Goal: Entertainment & Leisure: Browse casually

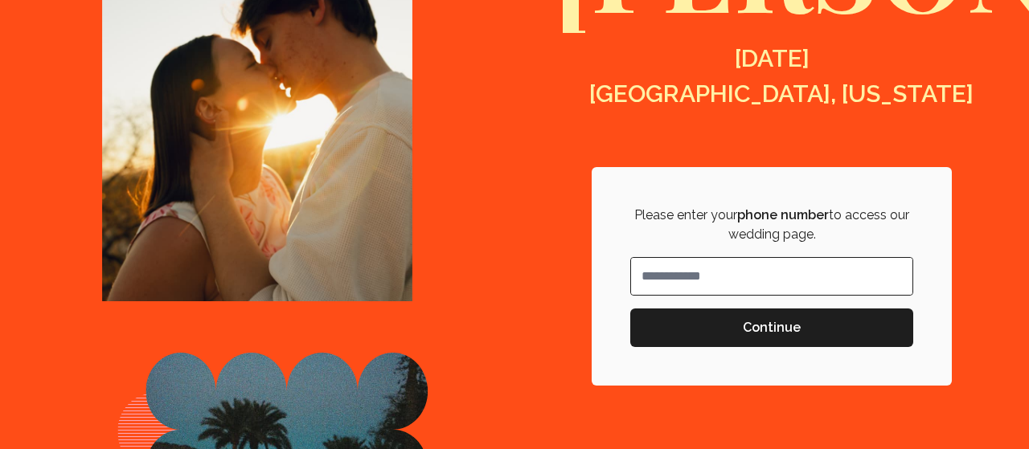
scroll to position [344, 0]
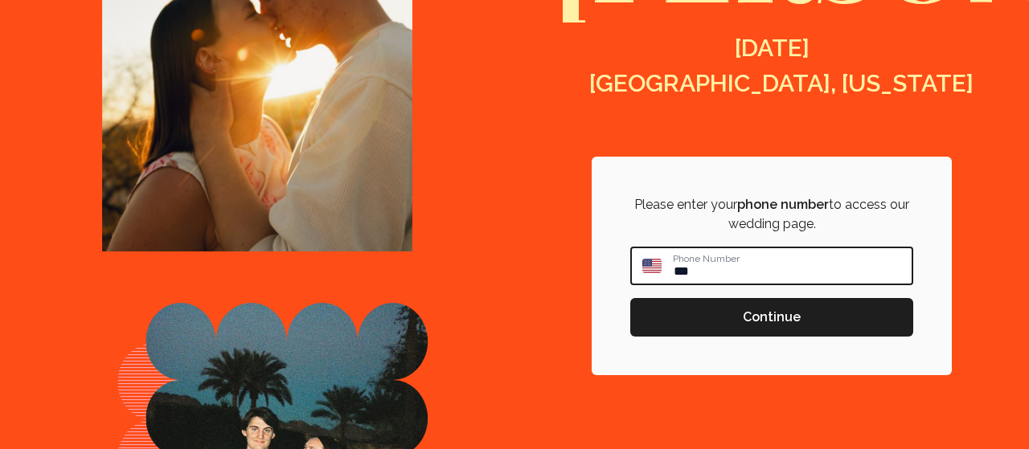
click at [694, 269] on input "**" at bounding box center [792, 265] width 240 height 35
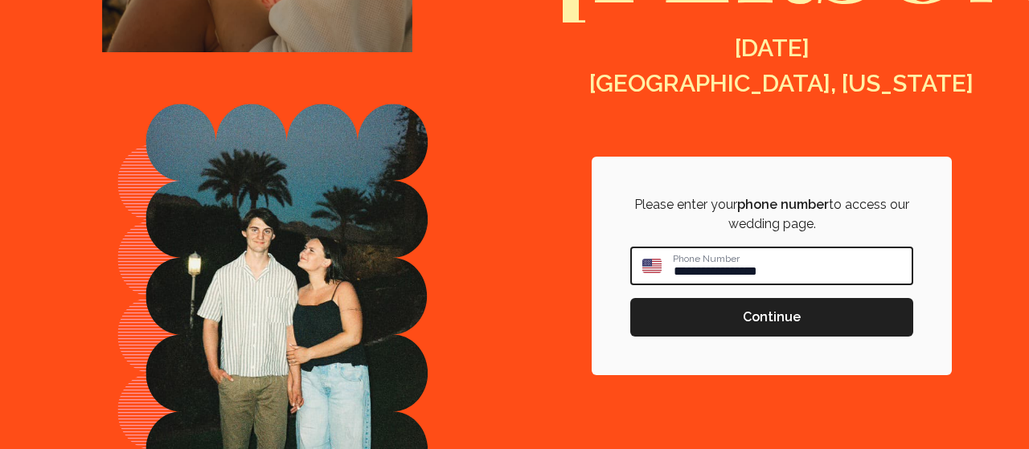
type input "**********"
click at [790, 318] on span "Continue" at bounding box center [772, 317] width 58 height 19
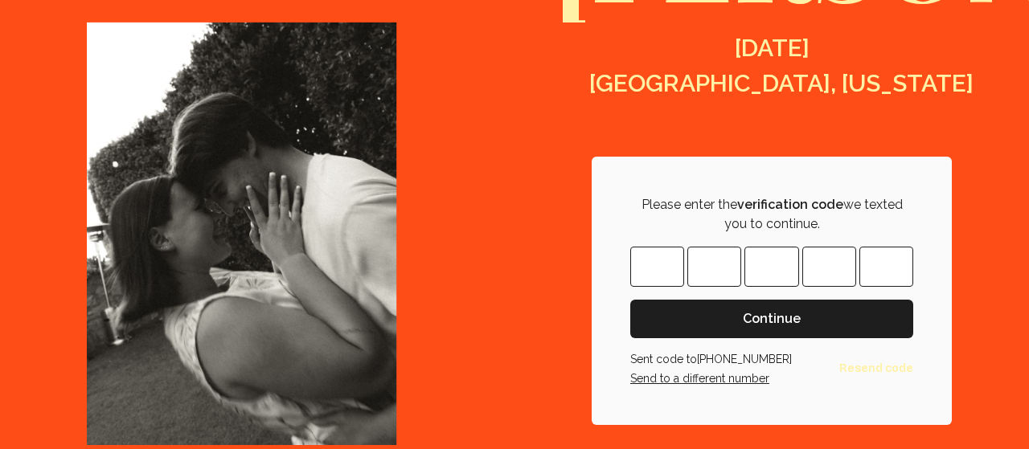
click at [660, 285] on input "Please enter OTP character 1" at bounding box center [657, 267] width 54 height 40
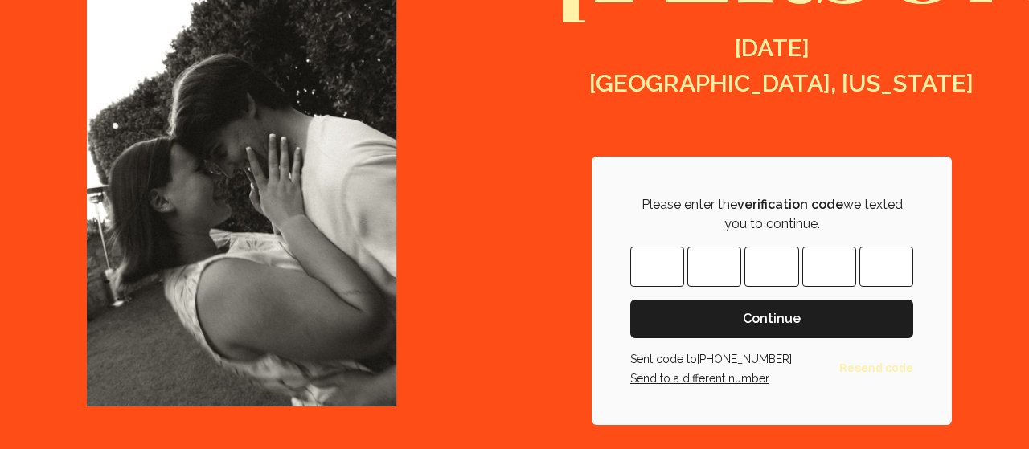
type input "*"
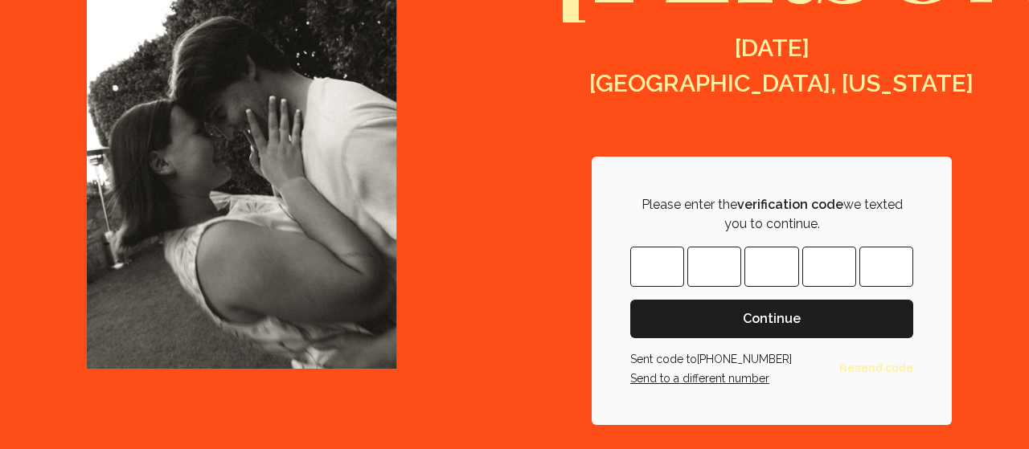
type input "*"
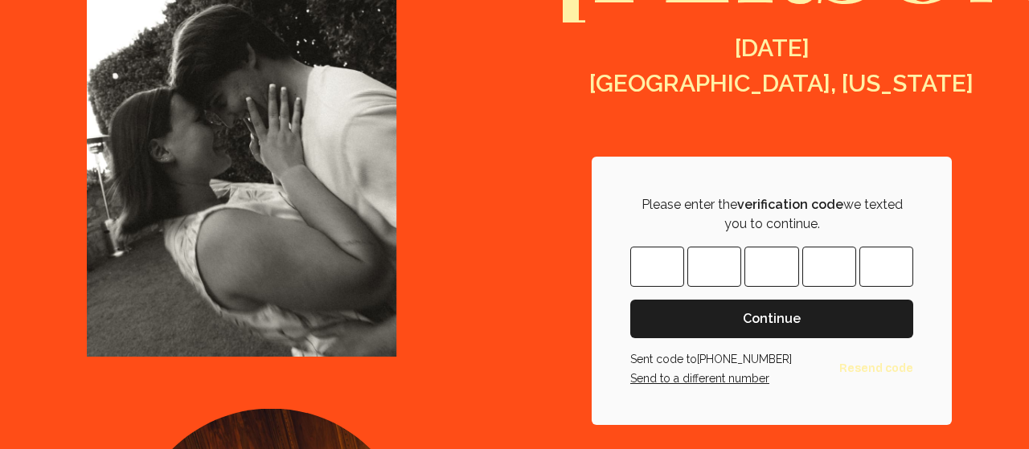
type input "*"
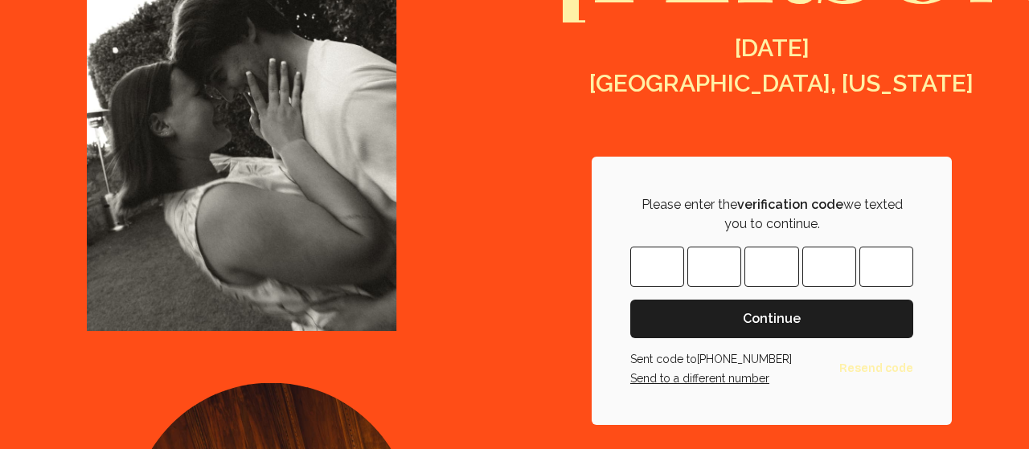
type input "*"
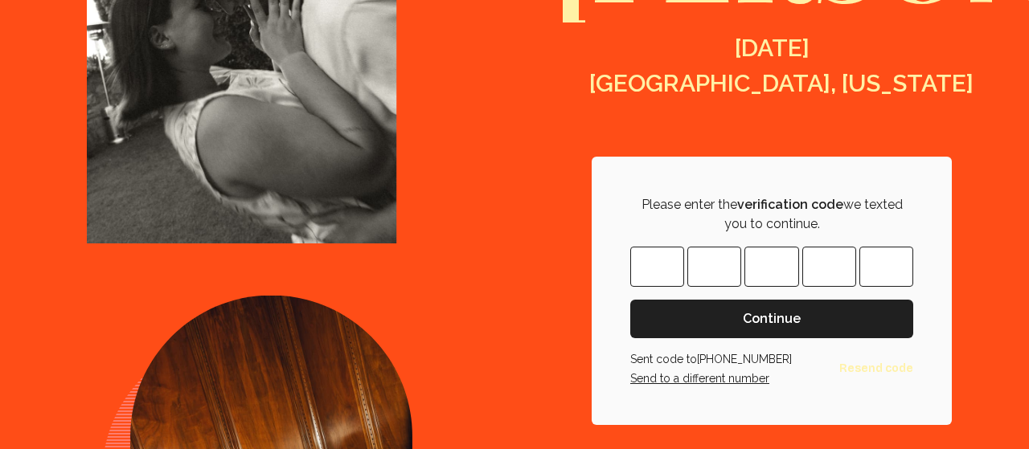
type input "*"
click at [792, 322] on span "Continue" at bounding box center [772, 319] width 58 height 19
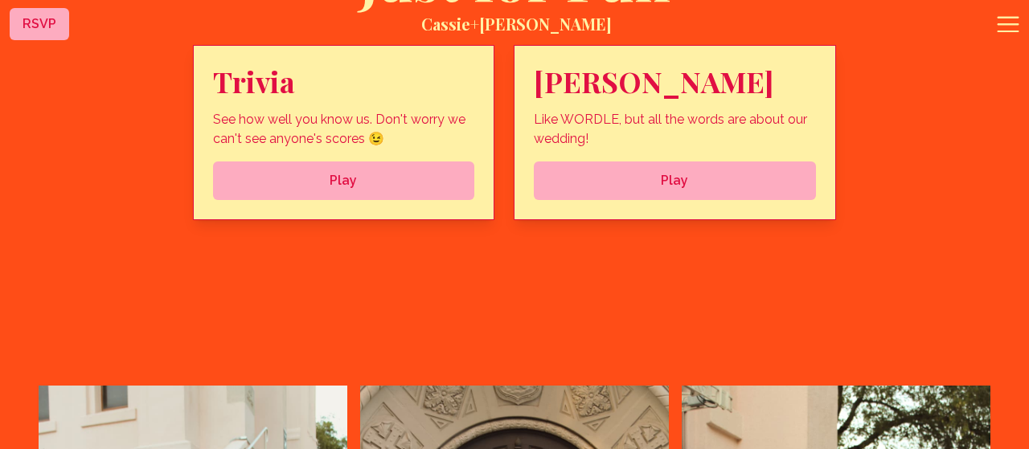
scroll to position [5009, 0]
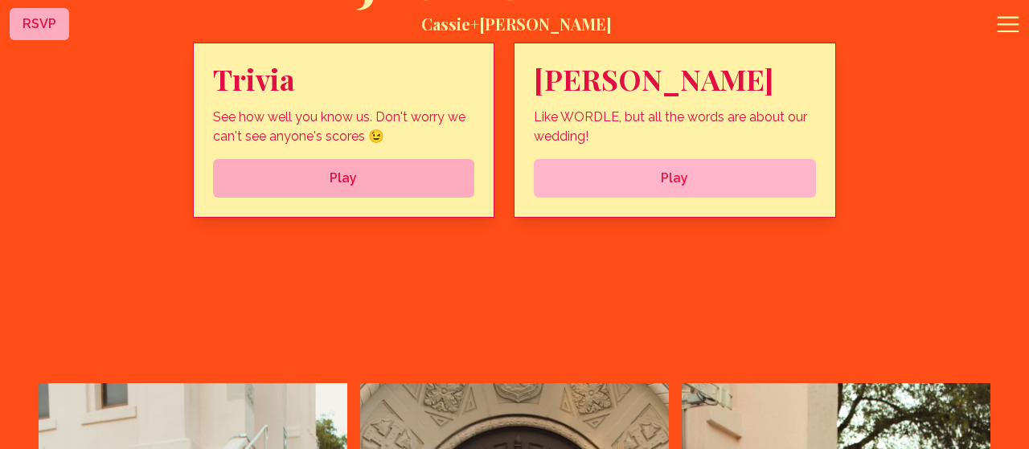
click at [710, 188] on span "Play" at bounding box center [675, 178] width 256 height 19
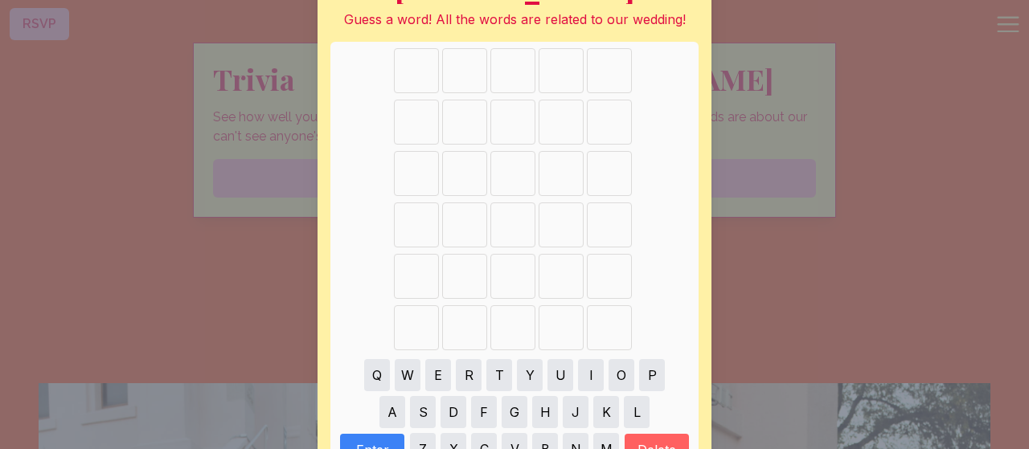
scroll to position [90, 0]
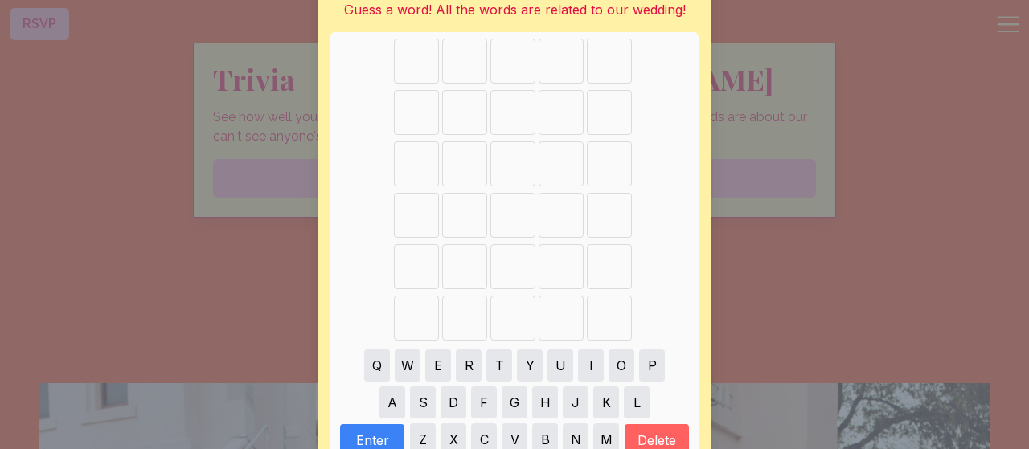
click at [421, 61] on span at bounding box center [416, 61] width 45 height 45
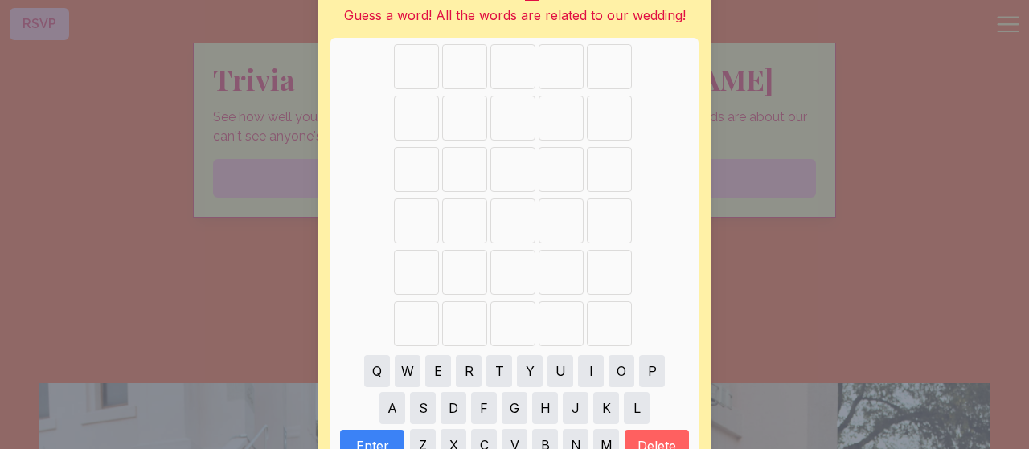
scroll to position [87, 0]
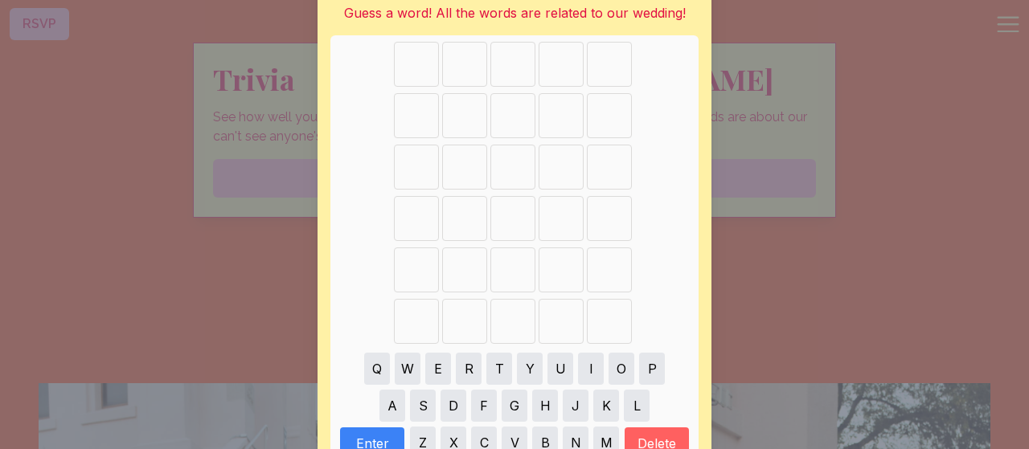
click at [425, 61] on span at bounding box center [416, 64] width 45 height 45
click at [552, 433] on button "B" at bounding box center [545, 443] width 26 height 32
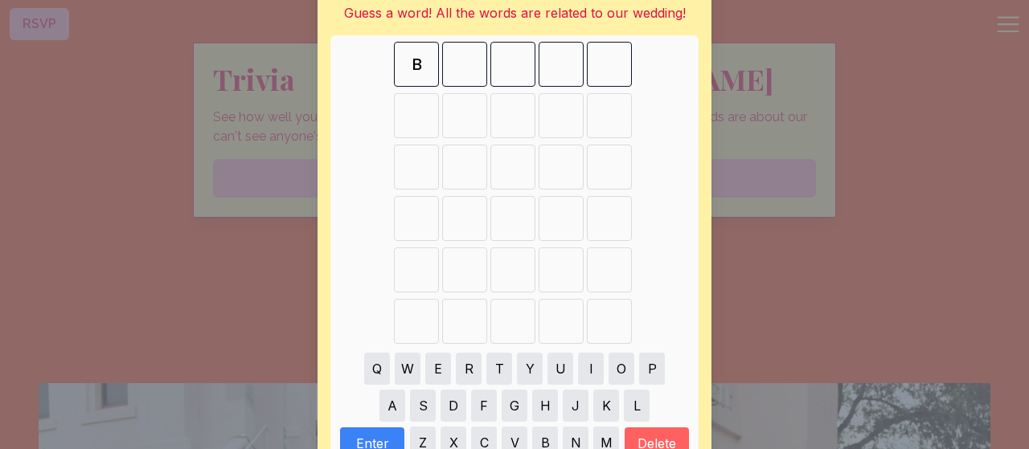
click at [474, 363] on button "R" at bounding box center [469, 369] width 26 height 32
click at [589, 375] on button "I" at bounding box center [591, 369] width 26 height 32
click at [440, 410] on div "A S D F G H J K L" at bounding box center [514, 406] width 355 height 37
click at [459, 403] on button "D" at bounding box center [454, 406] width 26 height 32
click at [431, 362] on button "E" at bounding box center [438, 369] width 26 height 32
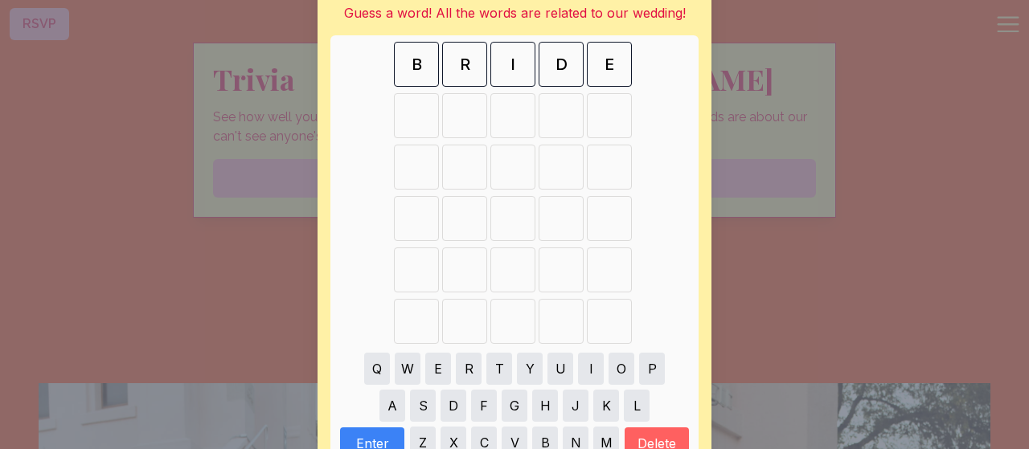
click at [658, 441] on button "Delete" at bounding box center [657, 444] width 64 height 32
click at [438, 356] on button "E" at bounding box center [438, 369] width 26 height 32
click at [379, 438] on button "Enter" at bounding box center [372, 444] width 64 height 32
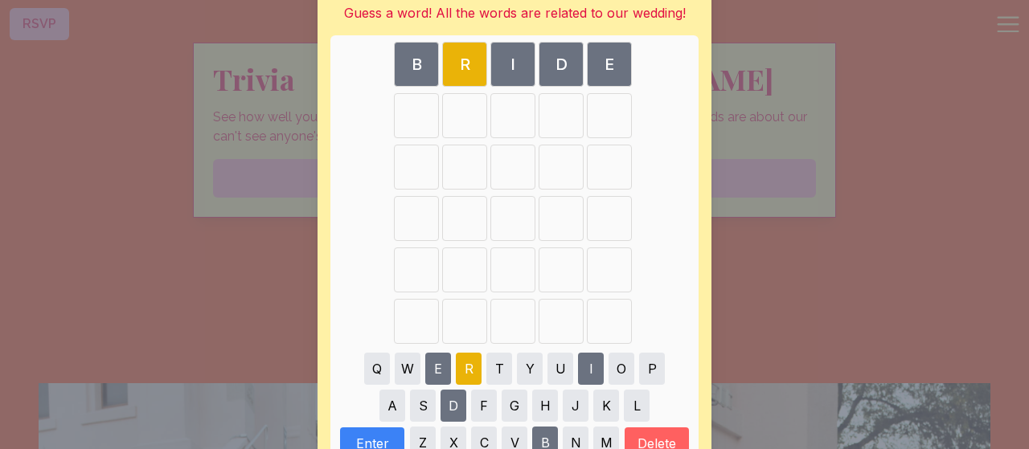
click at [469, 370] on button "R" at bounding box center [469, 369] width 26 height 32
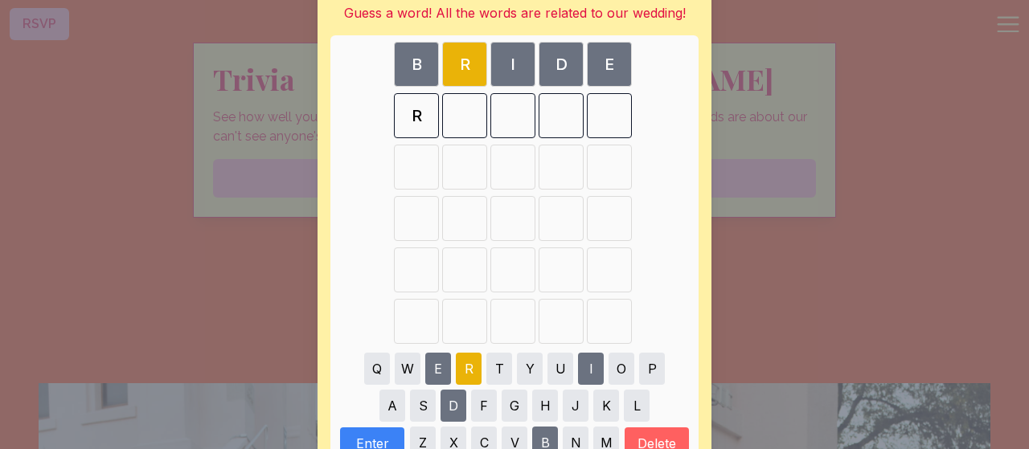
click at [654, 442] on button "Delete" at bounding box center [657, 444] width 64 height 32
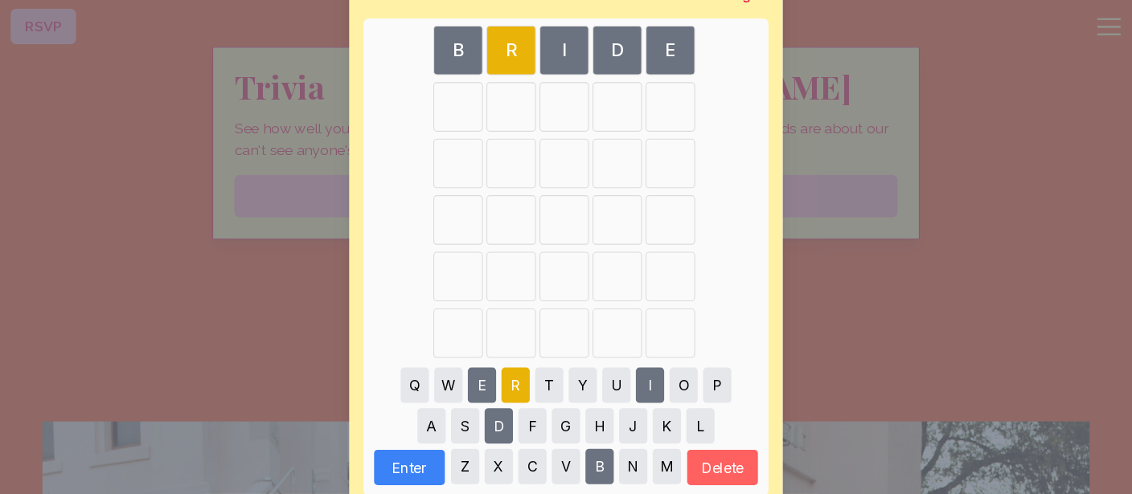
scroll to position [105, 0]
click at [638, 380] on button "L" at bounding box center [637, 388] width 26 height 32
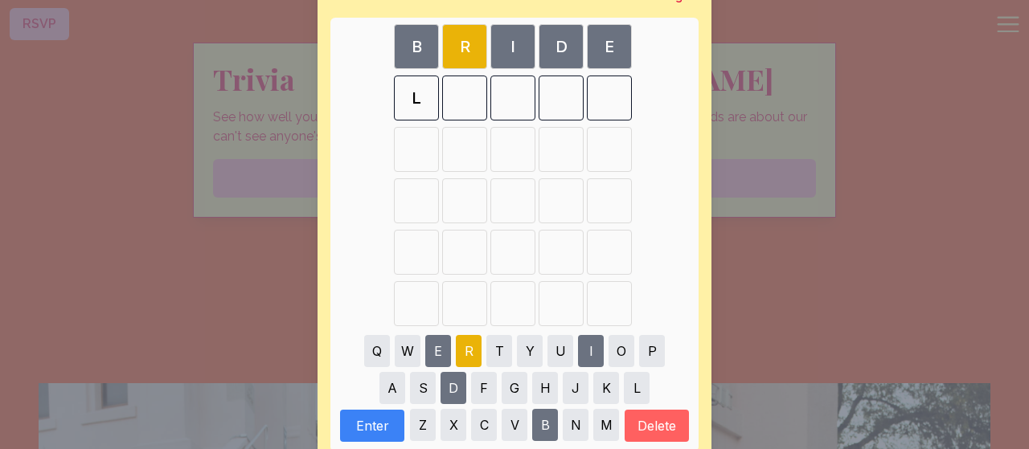
click at [621, 350] on button "O" at bounding box center [622, 351] width 26 height 32
click at [514, 428] on button "V" at bounding box center [515, 425] width 26 height 32
click at [443, 347] on button "E" at bounding box center [438, 351] width 26 height 32
click at [462, 347] on button "R" at bounding box center [469, 351] width 26 height 32
click at [379, 433] on button "Enter" at bounding box center [372, 426] width 64 height 32
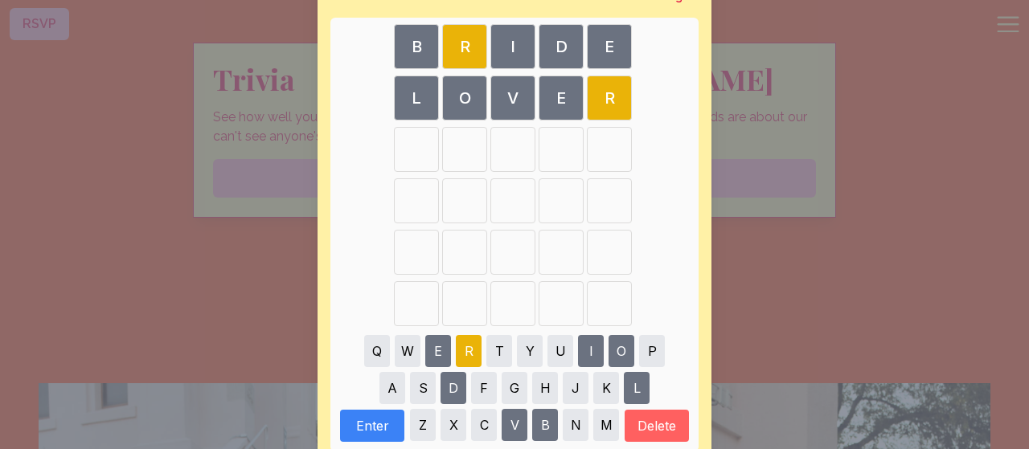
click at [746, 277] on div "[PERSON_NAME] Guess a word! All the words are related to our wedding! B R I D E…" at bounding box center [514, 192] width 1029 height 595
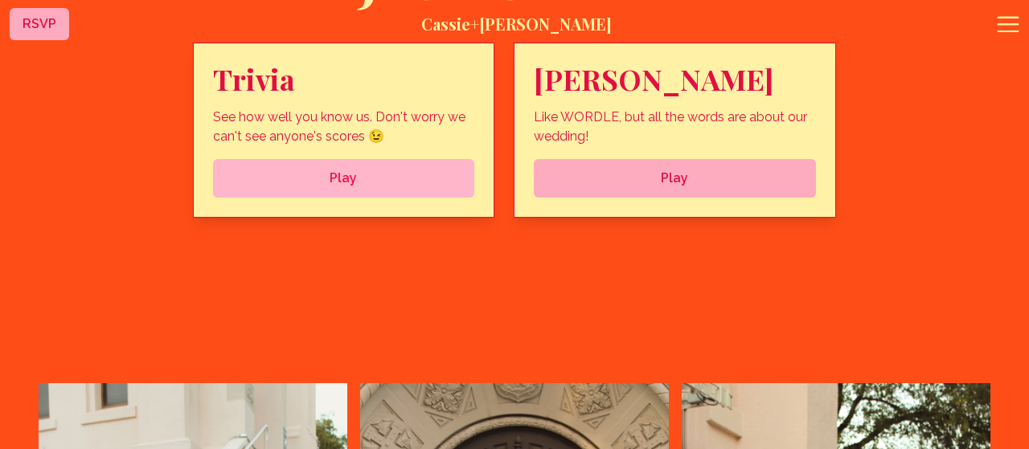
click at [411, 188] on span "Play" at bounding box center [344, 178] width 236 height 19
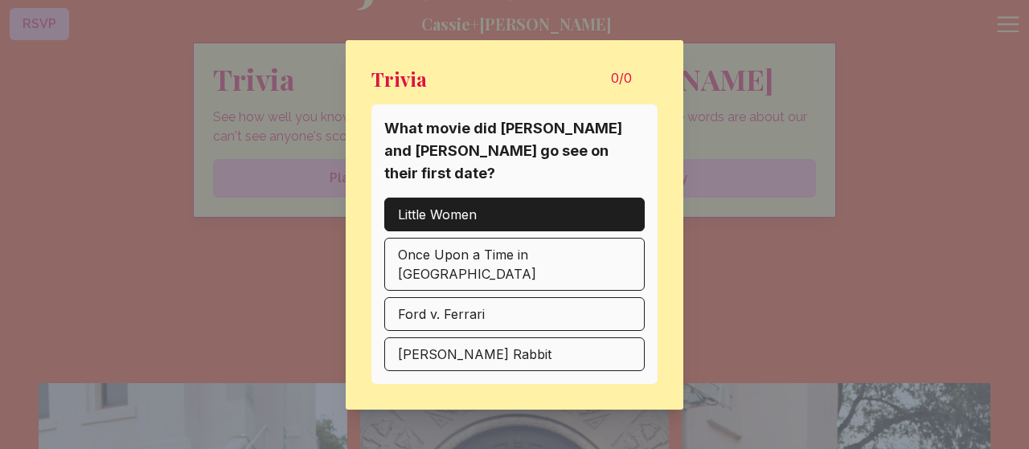
click at [631, 212] on button "Little Women" at bounding box center [514, 215] width 260 height 34
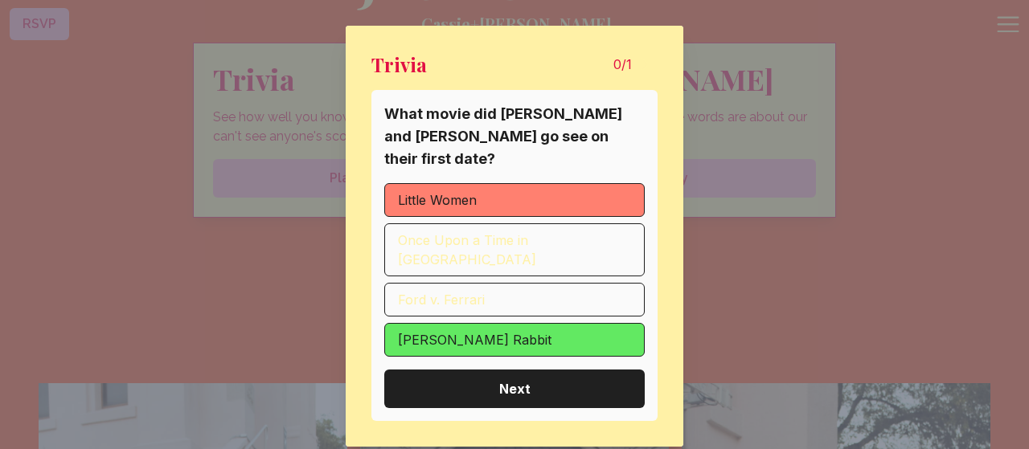
click at [562, 379] on span "Next" at bounding box center [514, 388] width 235 height 19
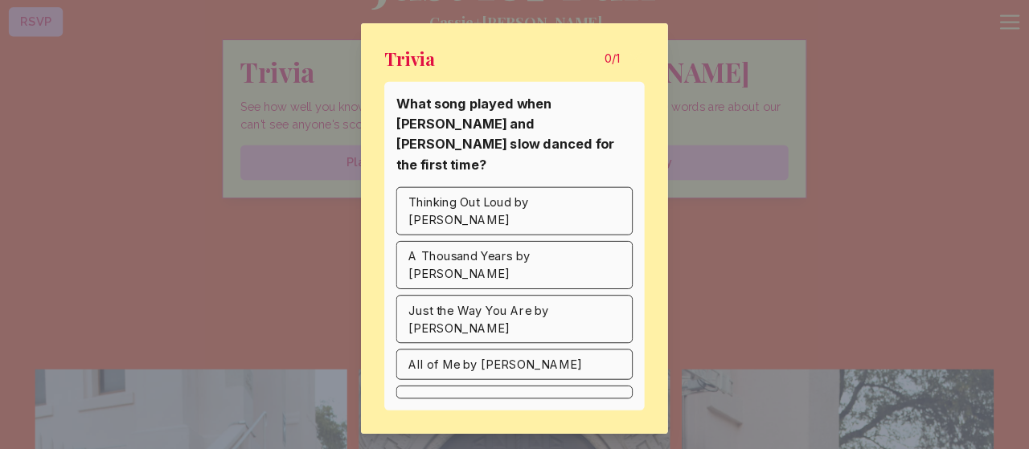
scroll to position [5009, 0]
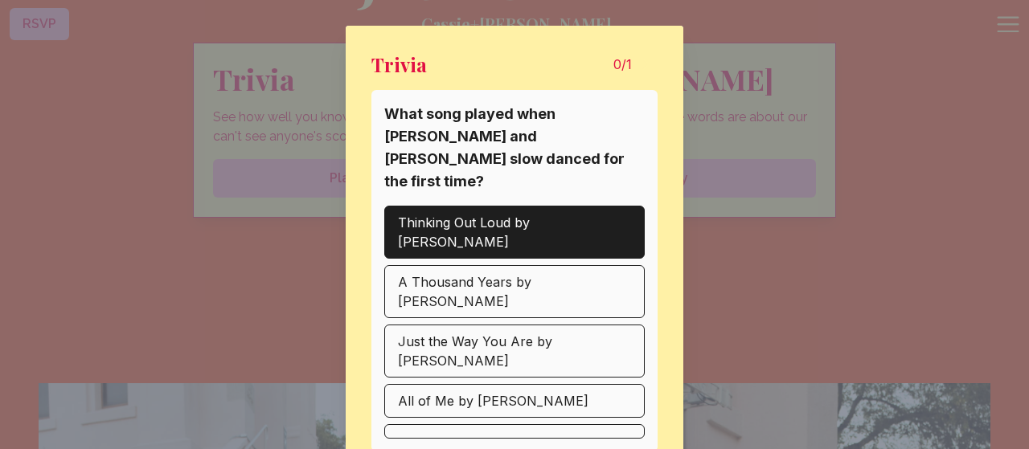
click at [594, 206] on button "Thinking Out Loud by [PERSON_NAME]" at bounding box center [514, 232] width 260 height 53
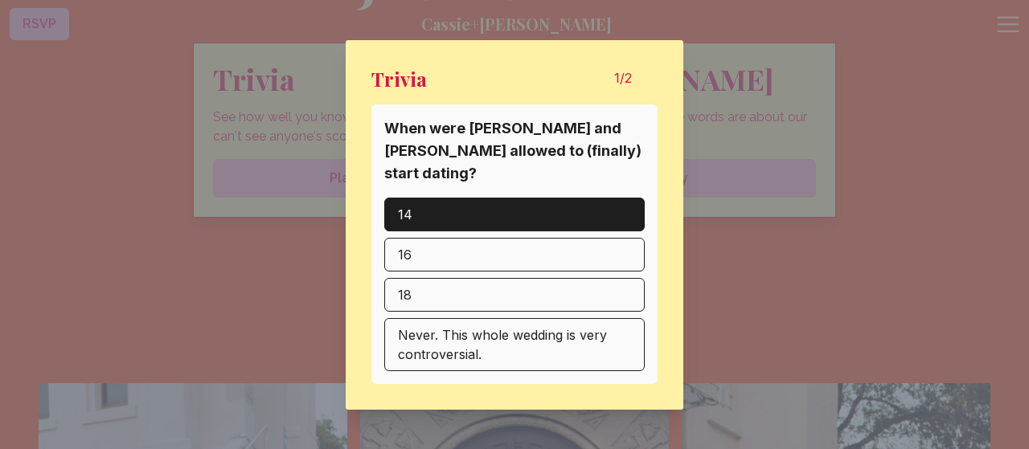
click at [629, 200] on button "14" at bounding box center [514, 215] width 260 height 34
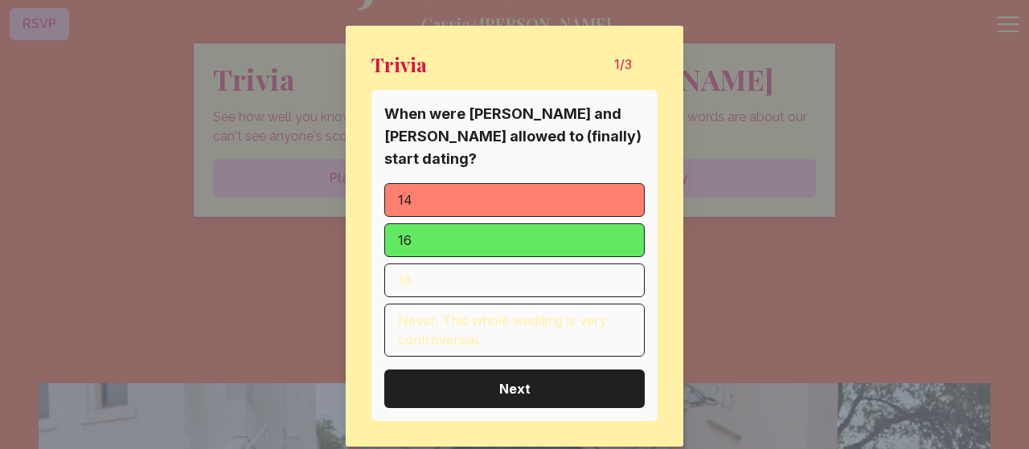
click at [530, 379] on span "Next" at bounding box center [514, 388] width 235 height 19
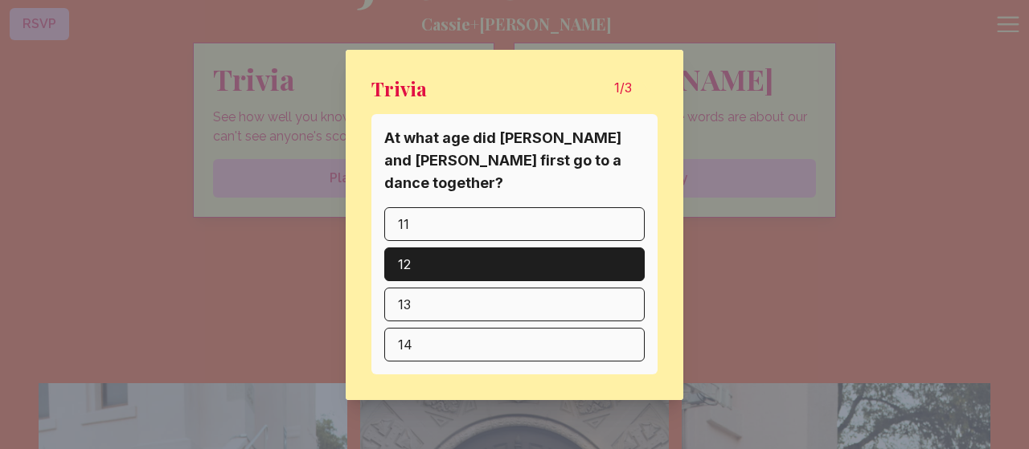
click at [616, 262] on button "12" at bounding box center [514, 265] width 260 height 34
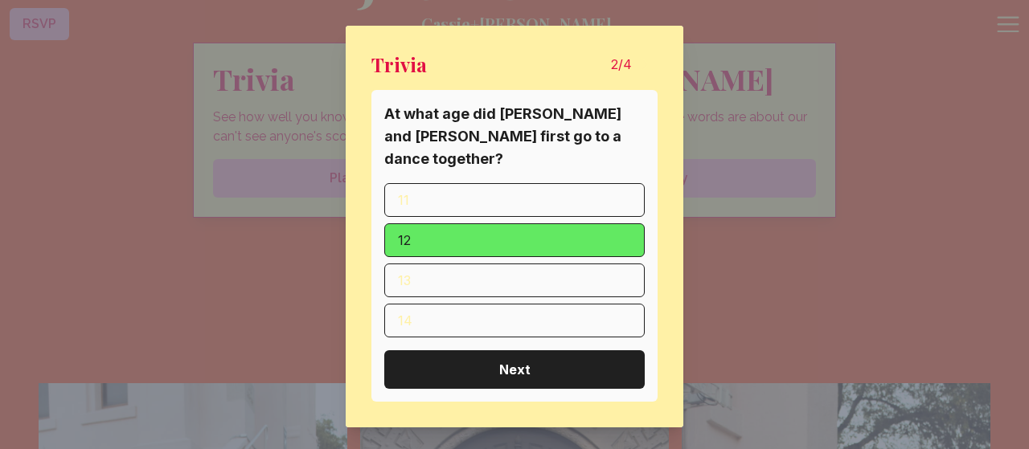
click at [597, 367] on button "Next" at bounding box center [514, 370] width 260 height 39
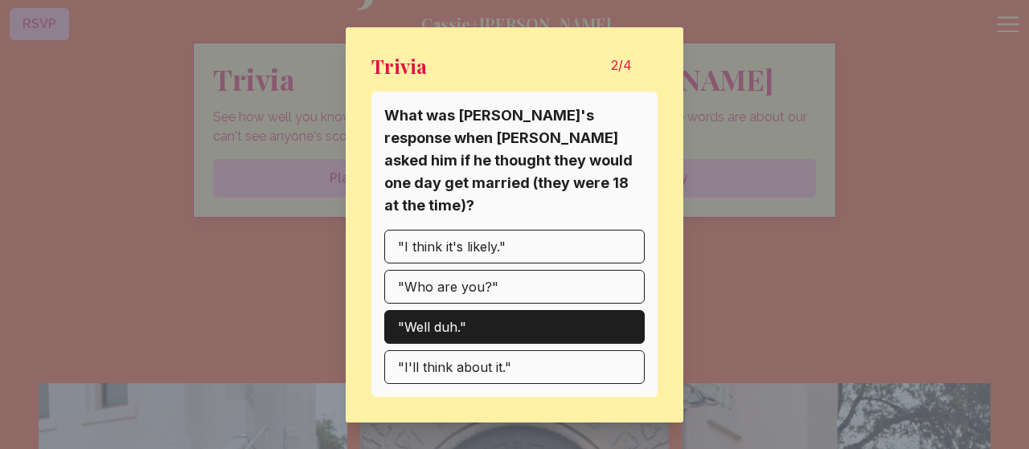
click at [634, 310] on button ""Well duh."" at bounding box center [514, 327] width 260 height 34
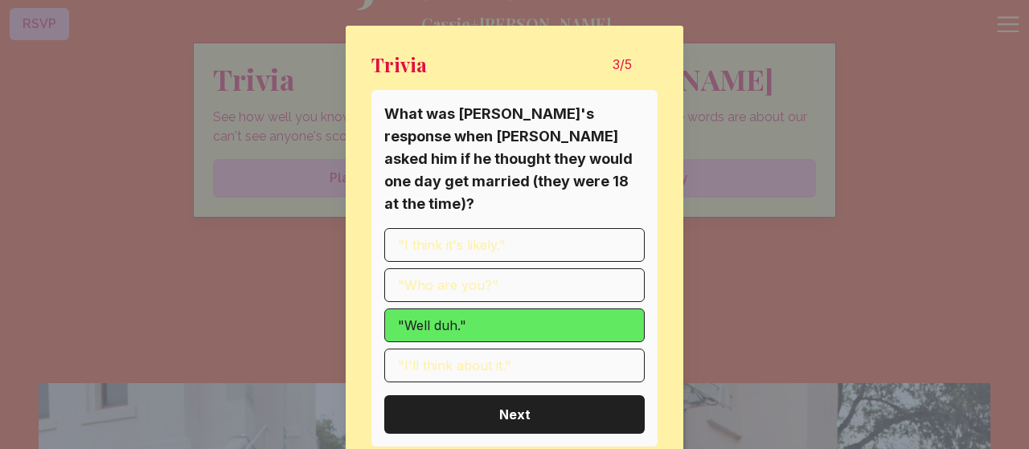
click at [542, 401] on button "Next" at bounding box center [514, 415] width 260 height 39
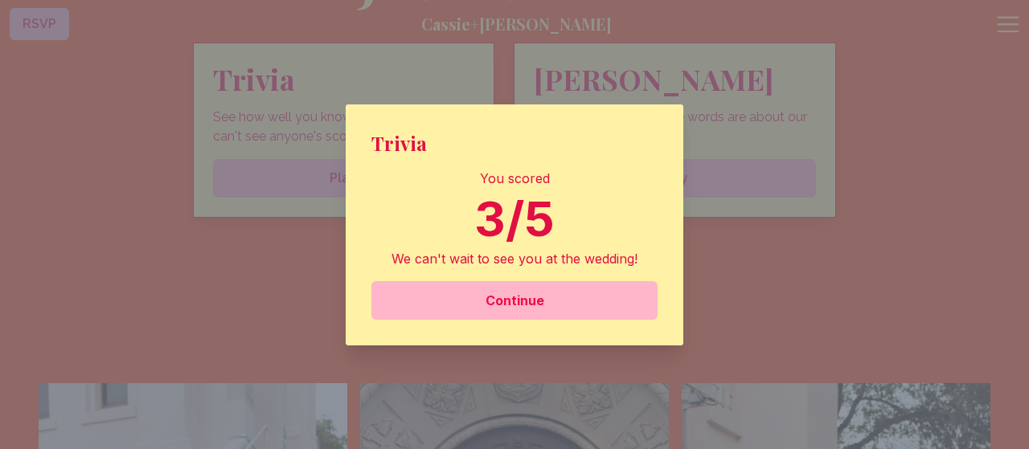
click at [541, 286] on button "Continue" at bounding box center [514, 300] width 286 height 39
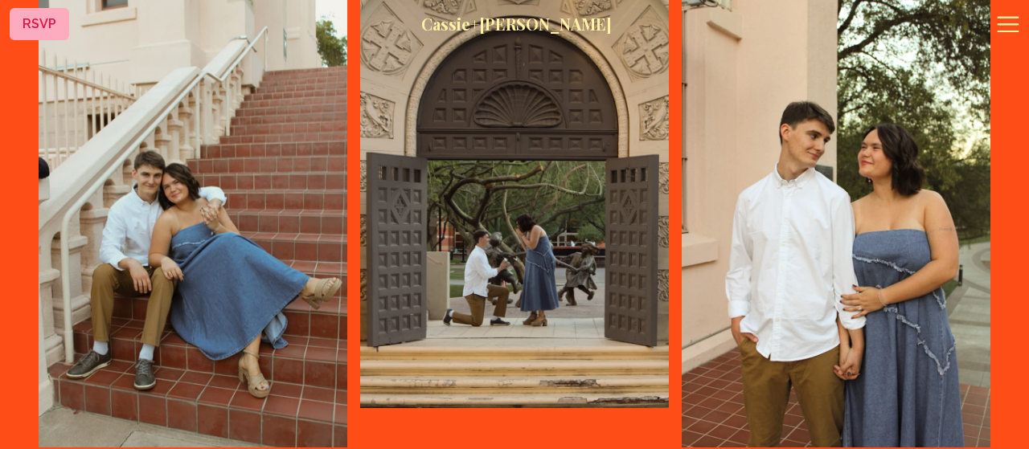
scroll to position [5412, 0]
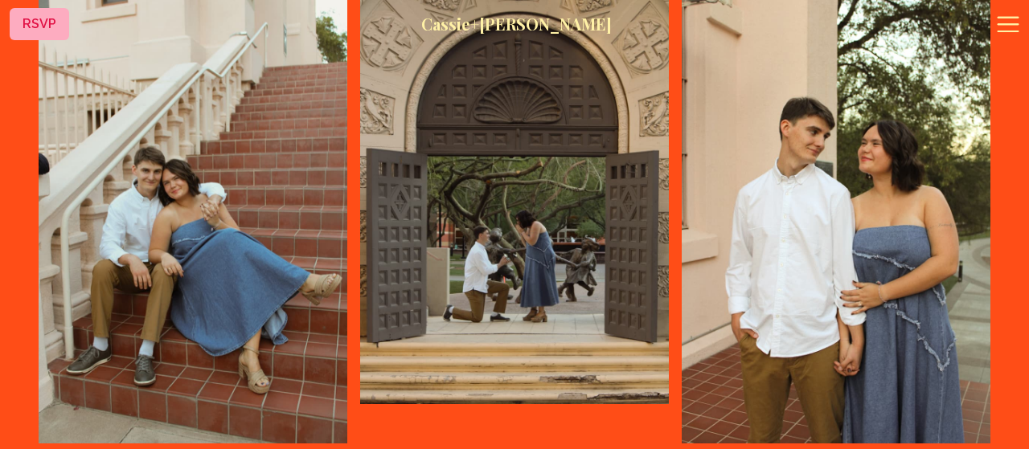
click at [486, 250] on img at bounding box center [514, 193] width 309 height 424
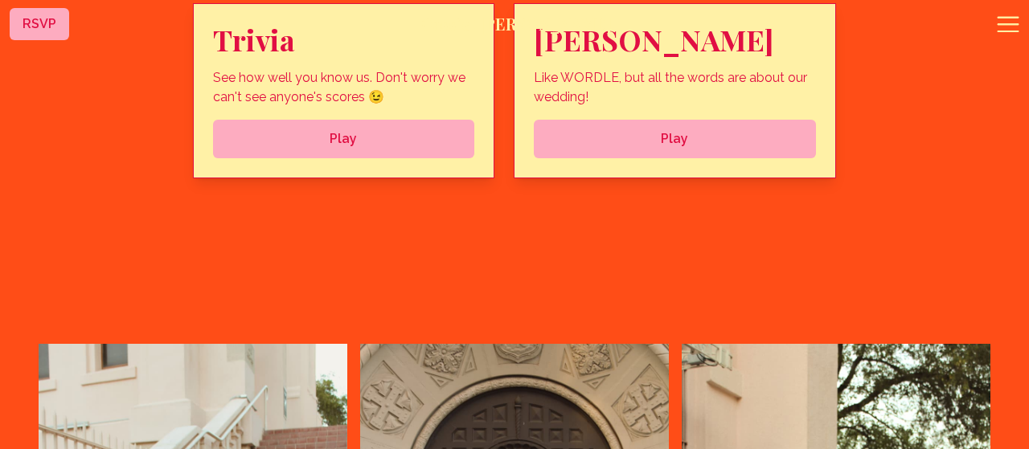
scroll to position [5047, 0]
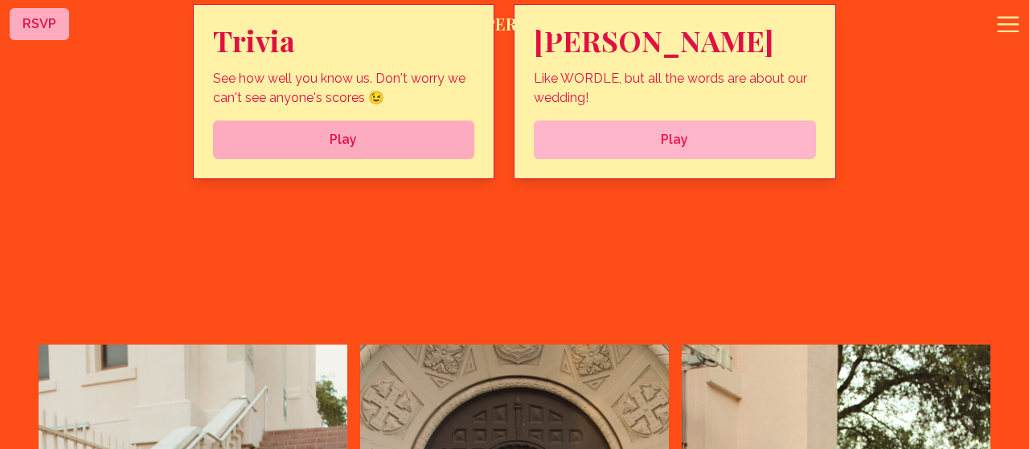
click at [585, 150] on span "Play" at bounding box center [675, 139] width 256 height 19
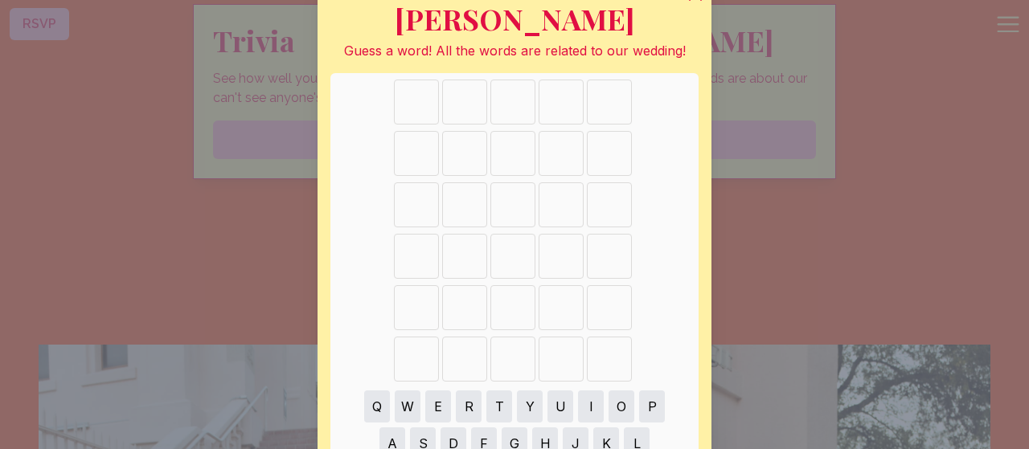
scroll to position [145, 0]
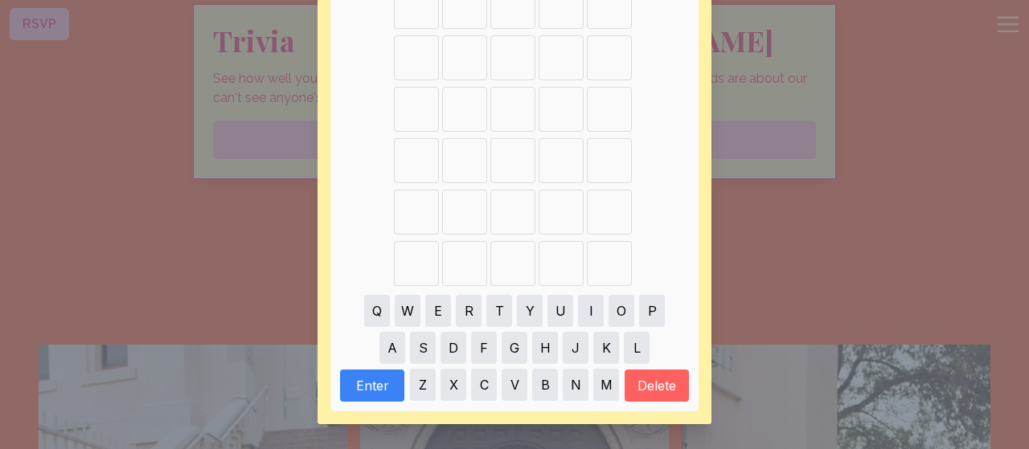
click at [491, 376] on button "C" at bounding box center [484, 385] width 26 height 32
click at [538, 347] on button "H" at bounding box center [545, 348] width 26 height 32
click at [397, 347] on button "A" at bounding box center [392, 348] width 26 height 32
click at [472, 310] on button "R" at bounding box center [469, 311] width 26 height 32
click at [496, 310] on button "T" at bounding box center [499, 311] width 26 height 32
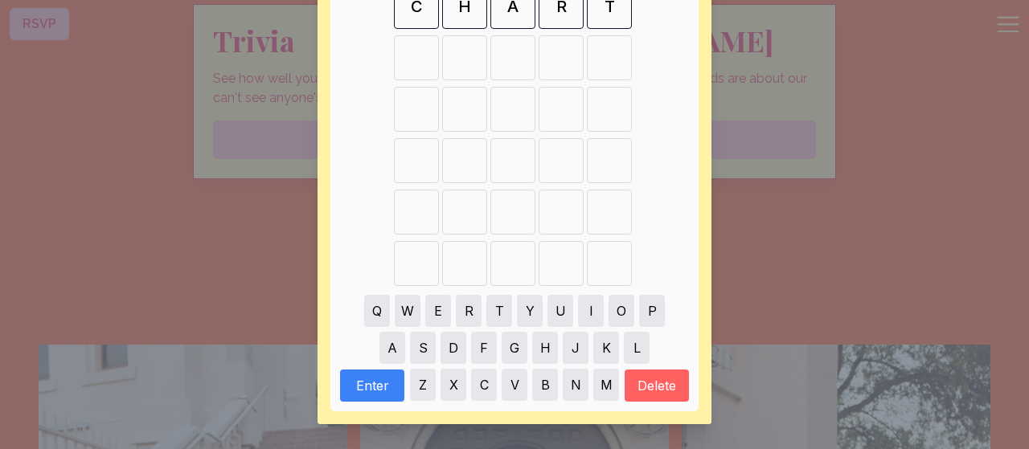
click at [387, 389] on button "Enter" at bounding box center [372, 386] width 64 height 32
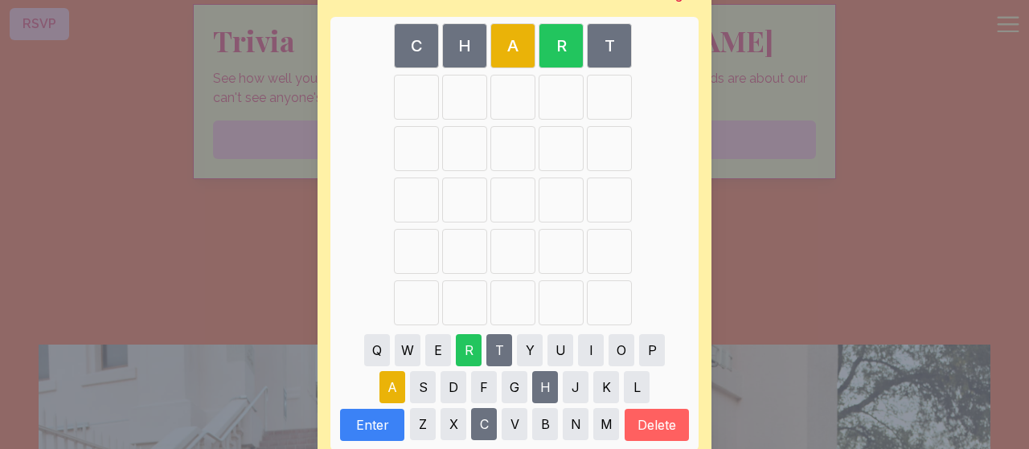
scroll to position [103, 0]
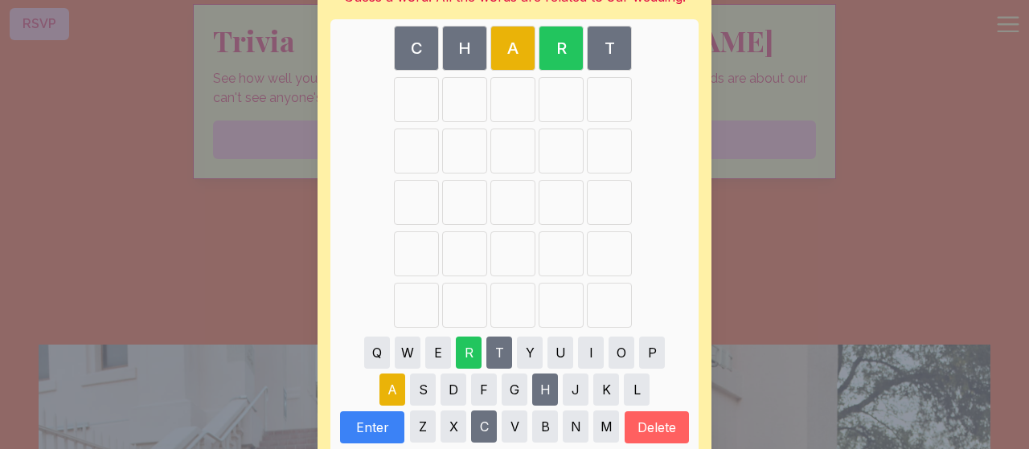
click at [605, 416] on button "M" at bounding box center [606, 427] width 26 height 32
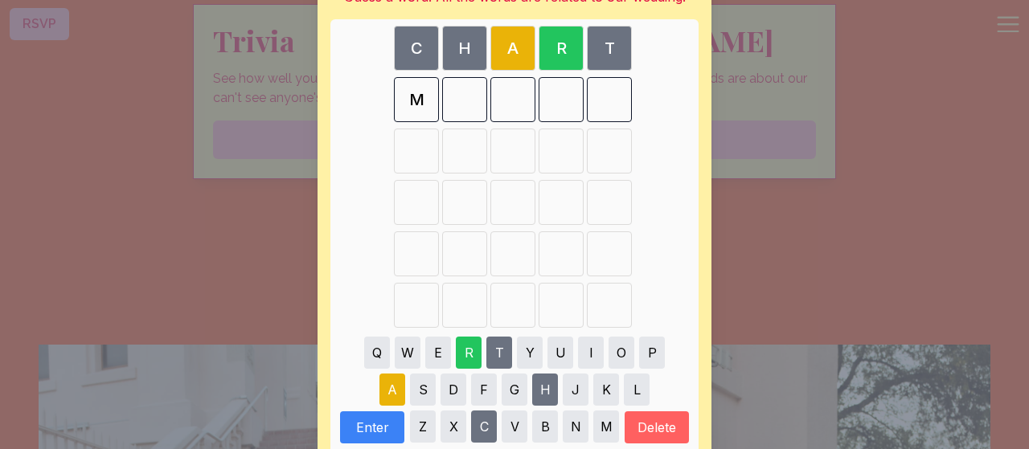
click at [400, 399] on button "A" at bounding box center [392, 390] width 26 height 32
click at [469, 360] on button "R" at bounding box center [469, 353] width 26 height 32
click at [658, 422] on button "Delete" at bounding box center [657, 428] width 64 height 32
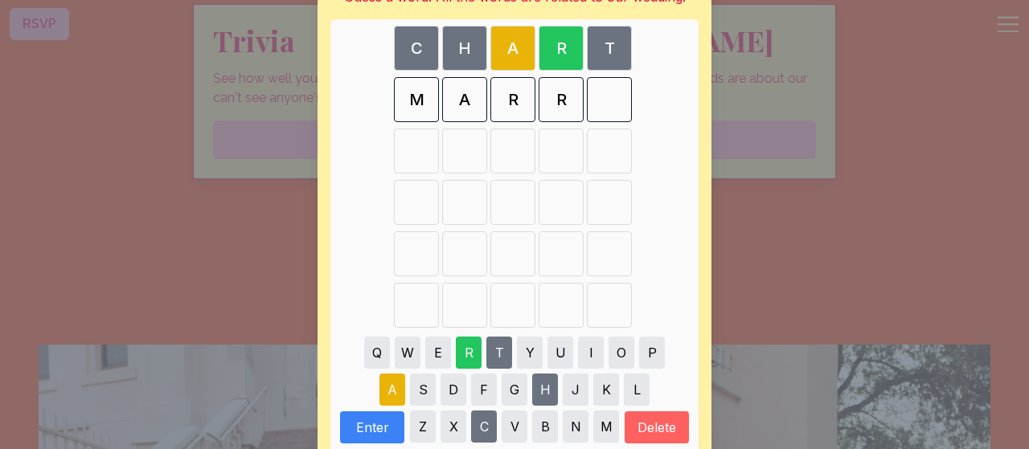
click at [530, 359] on button "Y" at bounding box center [530, 353] width 26 height 32
click at [376, 423] on button "Enter" at bounding box center [372, 428] width 64 height 32
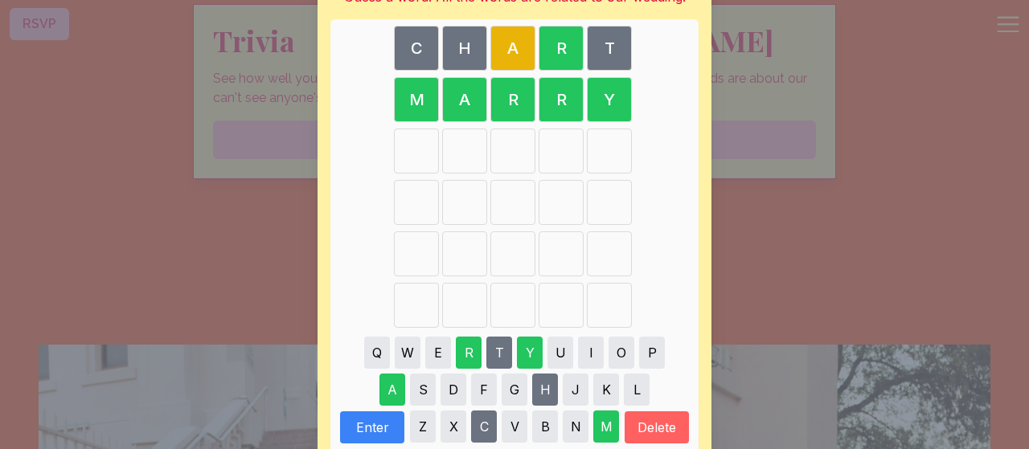
click at [752, 129] on div "[PERSON_NAME] Guess a word! All the words are related to our wedding! C H A R T…" at bounding box center [514, 226] width 1029 height 659
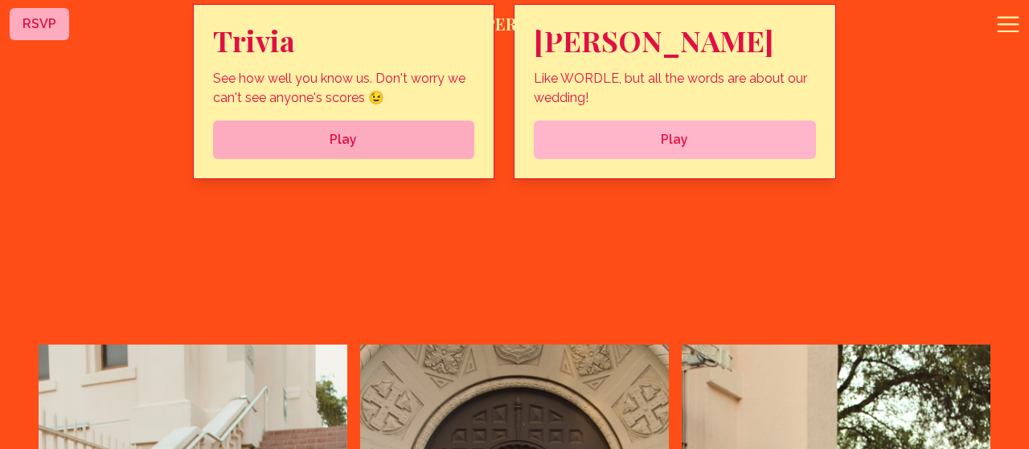
click at [776, 150] on span "Play" at bounding box center [675, 139] width 256 height 19
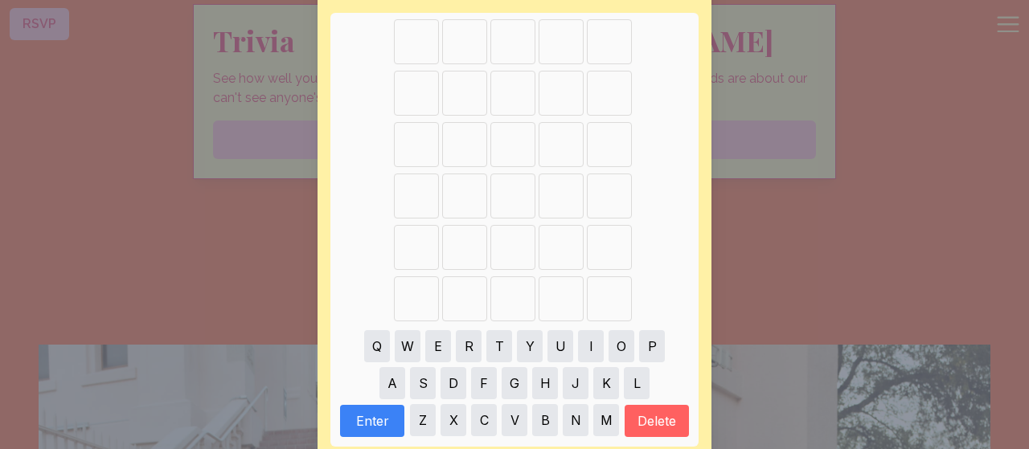
scroll to position [111, 0]
click at [609, 412] on button "M" at bounding box center [606, 419] width 26 height 32
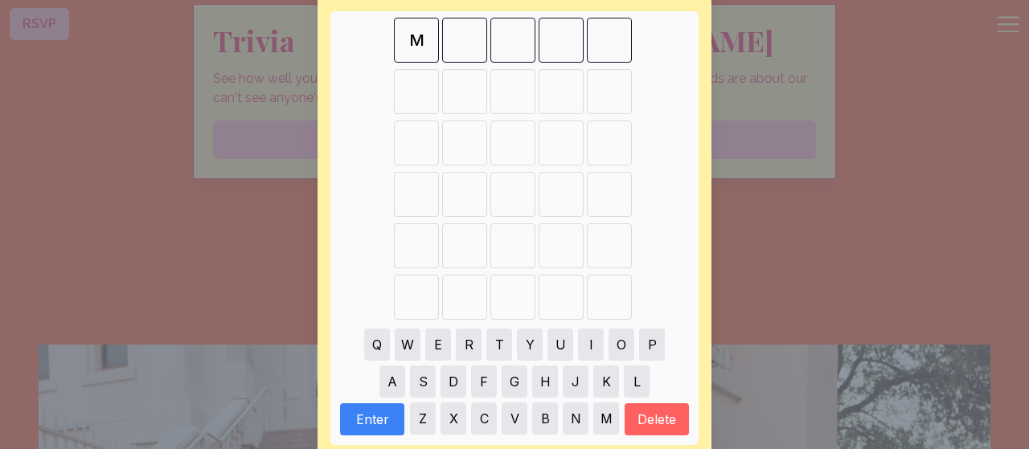
click at [396, 370] on button "A" at bounding box center [392, 382] width 26 height 32
click at [469, 336] on button "R" at bounding box center [469, 345] width 26 height 32
click at [523, 347] on button "Y" at bounding box center [530, 345] width 26 height 32
click at [384, 419] on button "Enter" at bounding box center [372, 420] width 64 height 32
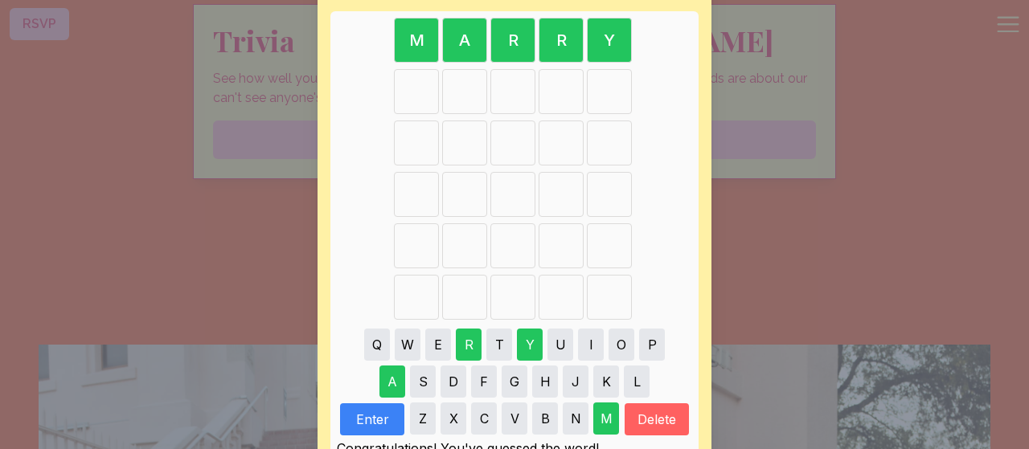
scroll to position [209, 0]
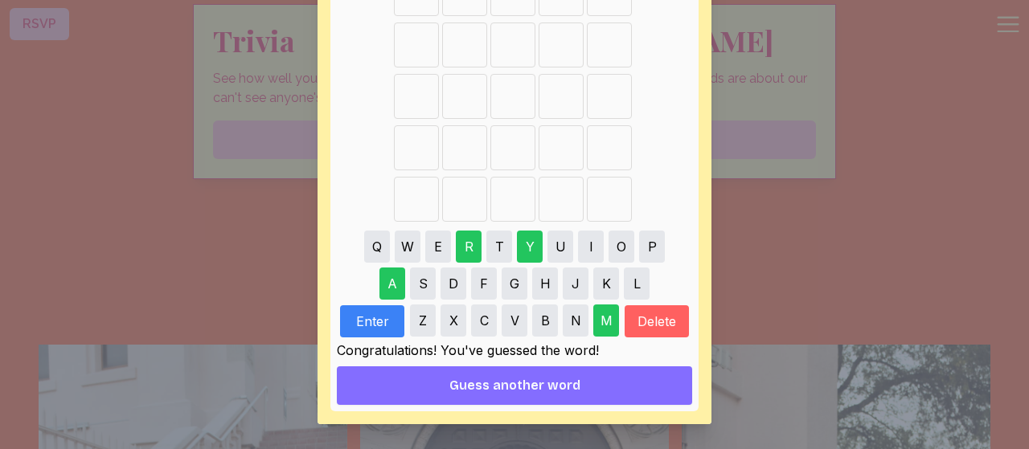
click at [543, 384] on span "Guess another word" at bounding box center [514, 385] width 131 height 19
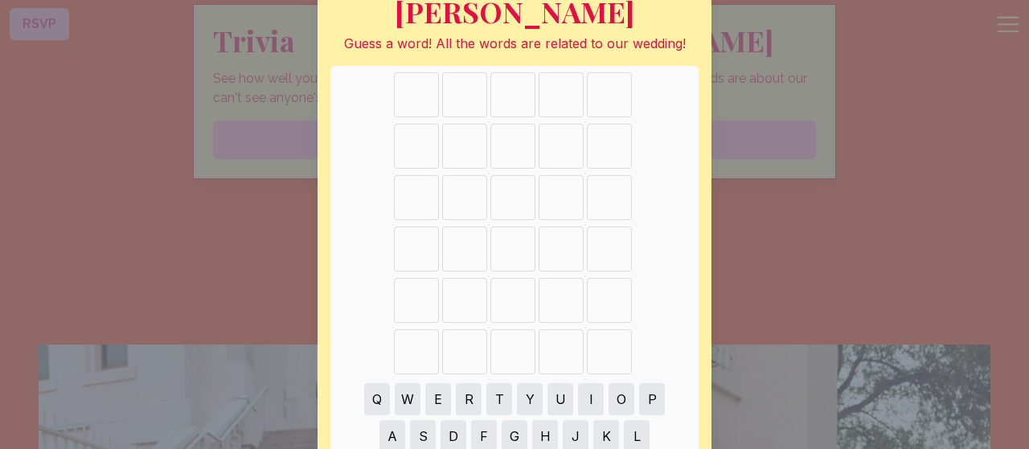
scroll to position [145, 0]
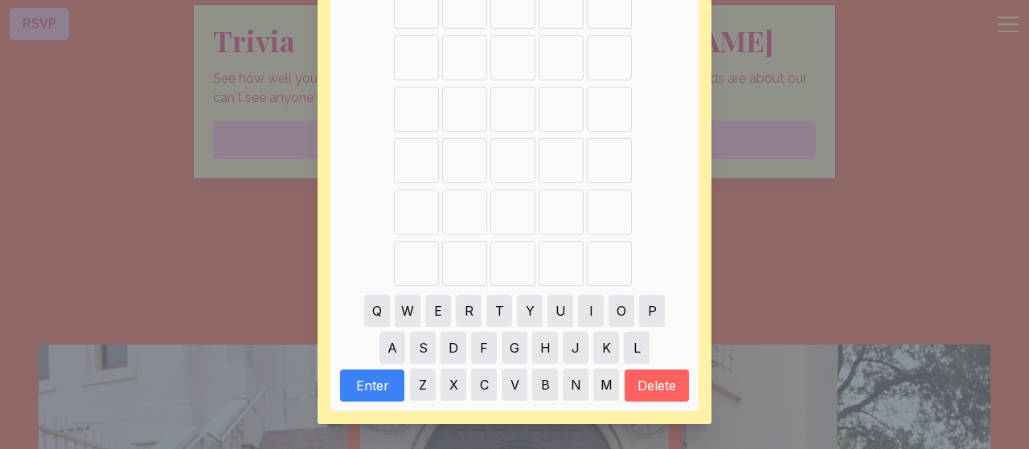
click at [548, 388] on button "B" at bounding box center [545, 385] width 26 height 32
click at [472, 313] on button "R" at bounding box center [469, 311] width 26 height 32
click at [597, 309] on button "I" at bounding box center [591, 311] width 26 height 32
click at [452, 343] on button "D" at bounding box center [454, 348] width 26 height 32
click at [433, 305] on button "E" at bounding box center [438, 311] width 26 height 32
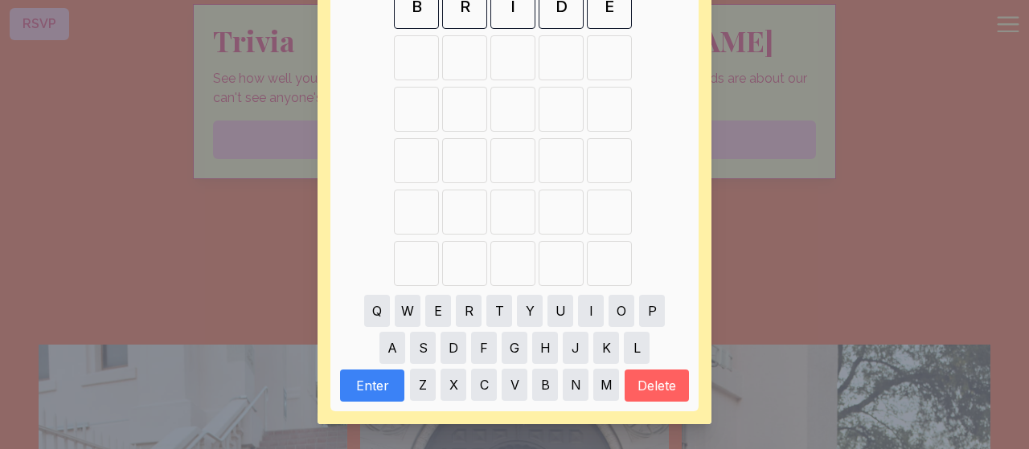
click at [380, 396] on button "Enter" at bounding box center [372, 386] width 64 height 32
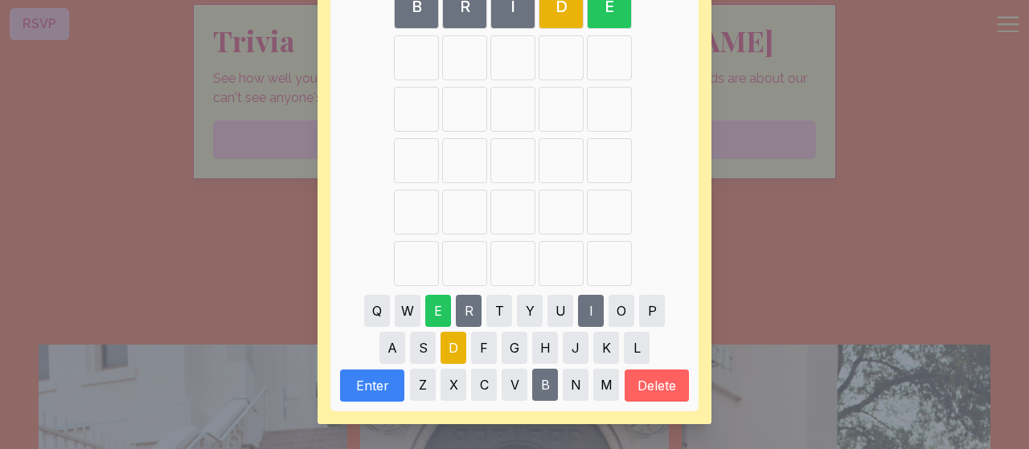
click at [454, 343] on button "D" at bounding box center [454, 348] width 26 height 32
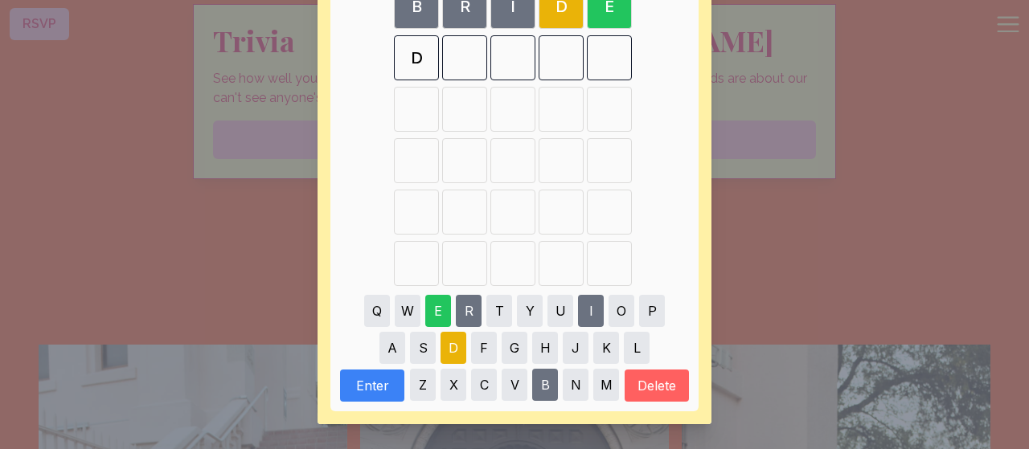
click at [469, 310] on button "R" at bounding box center [469, 311] width 26 height 32
click at [437, 308] on button "E" at bounding box center [438, 311] width 26 height 32
click at [421, 347] on button "S" at bounding box center [423, 348] width 26 height 32
click at [368, 386] on button "Enter" at bounding box center [372, 386] width 64 height 32
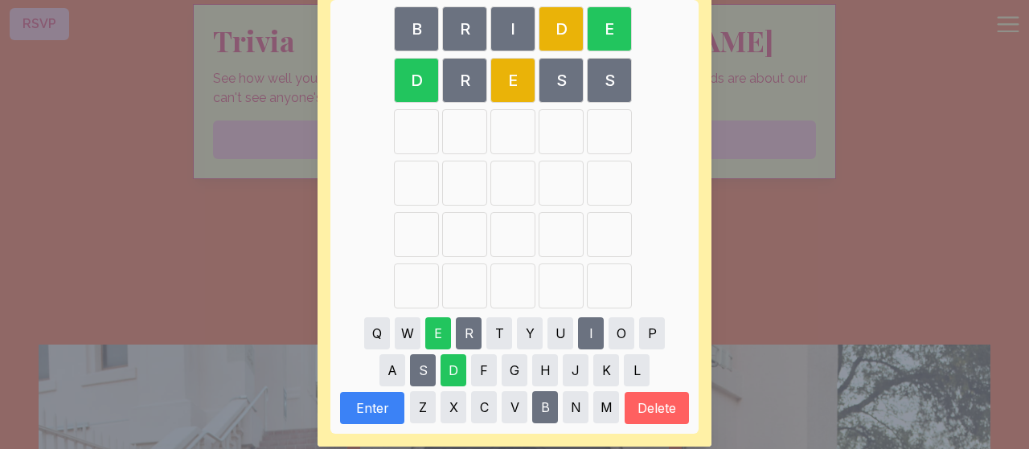
scroll to position [122, 0]
click at [461, 363] on button "D" at bounding box center [454, 371] width 26 height 32
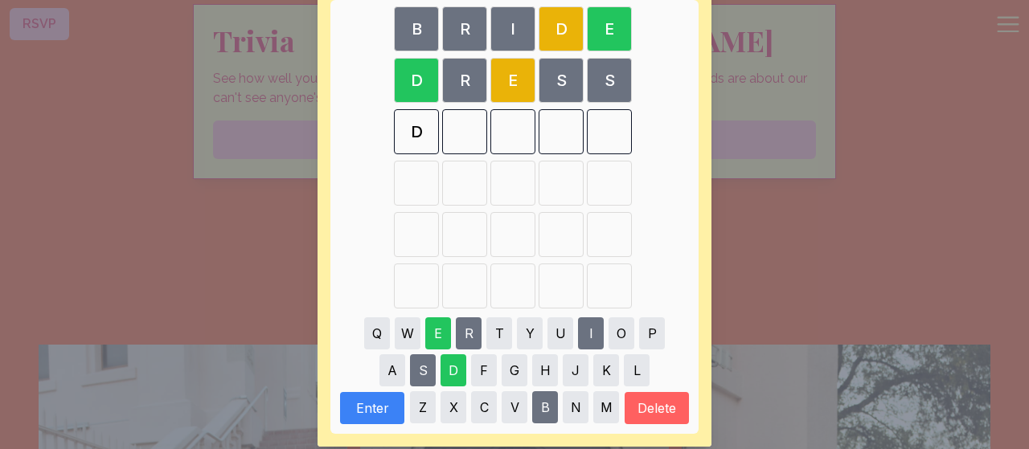
click at [395, 371] on button "A" at bounding box center [392, 371] width 26 height 32
click at [573, 409] on button "N" at bounding box center [576, 408] width 26 height 32
click at [486, 410] on button "C" at bounding box center [484, 408] width 26 height 32
click at [437, 330] on button "E" at bounding box center [438, 334] width 26 height 32
click at [355, 409] on button "Enter" at bounding box center [372, 408] width 64 height 32
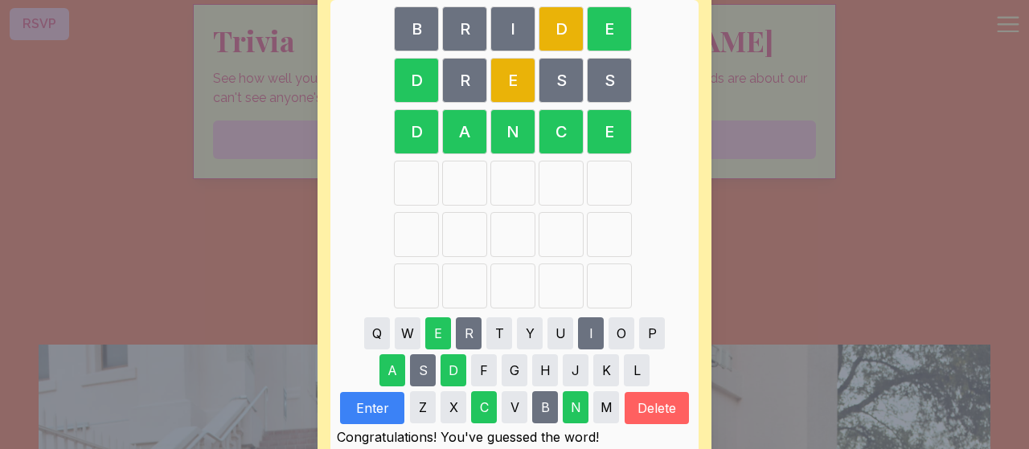
scroll to position [150, 0]
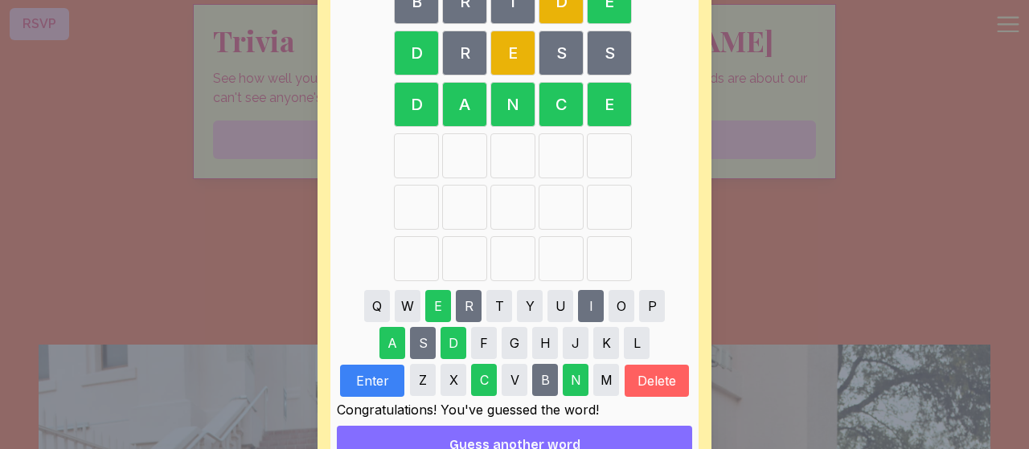
click at [842, 299] on div "[PERSON_NAME] Guess a word! All the words are related to our wedding! B R I D E…" at bounding box center [514, 179] width 1029 height 659
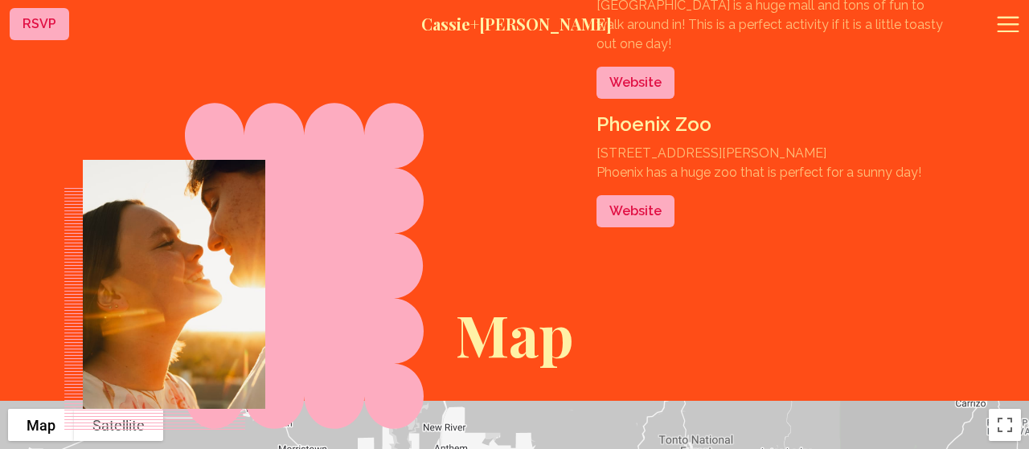
scroll to position [3620, 0]
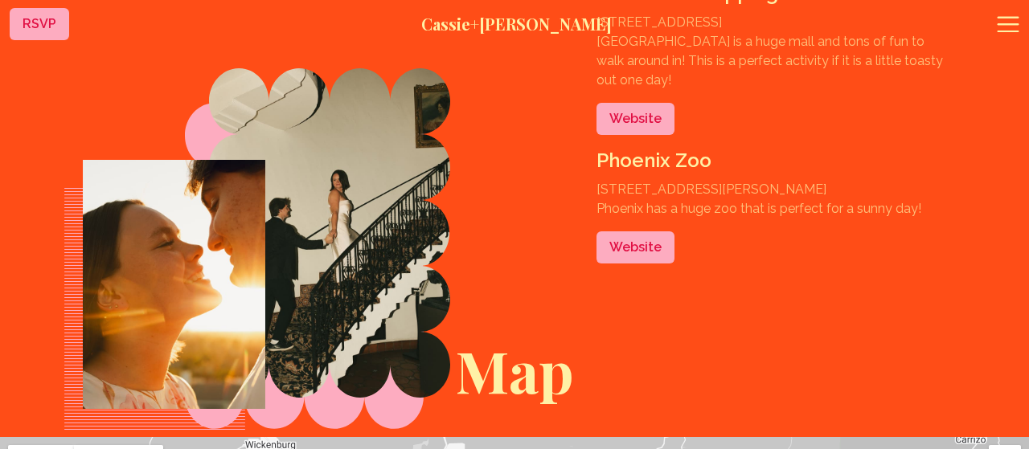
click at [1019, 21] on icon at bounding box center [1008, 24] width 26 height 26
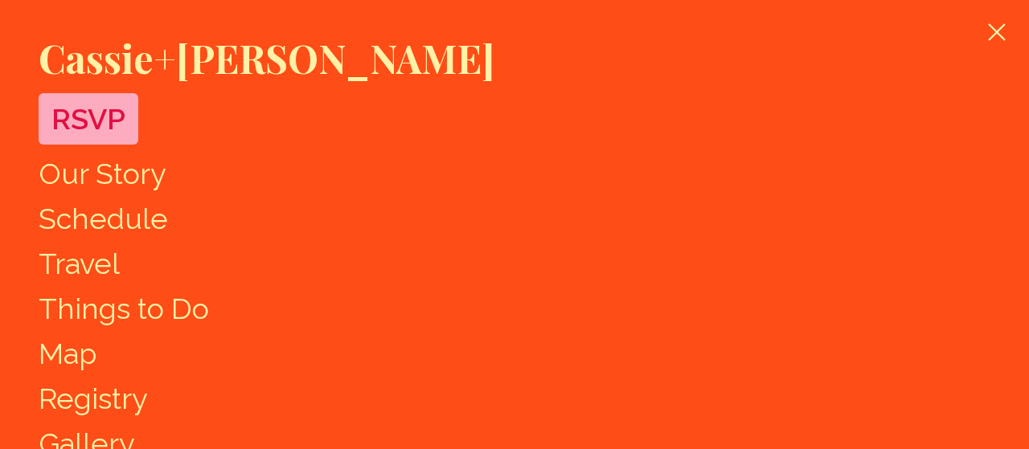
scroll to position [39, 0]
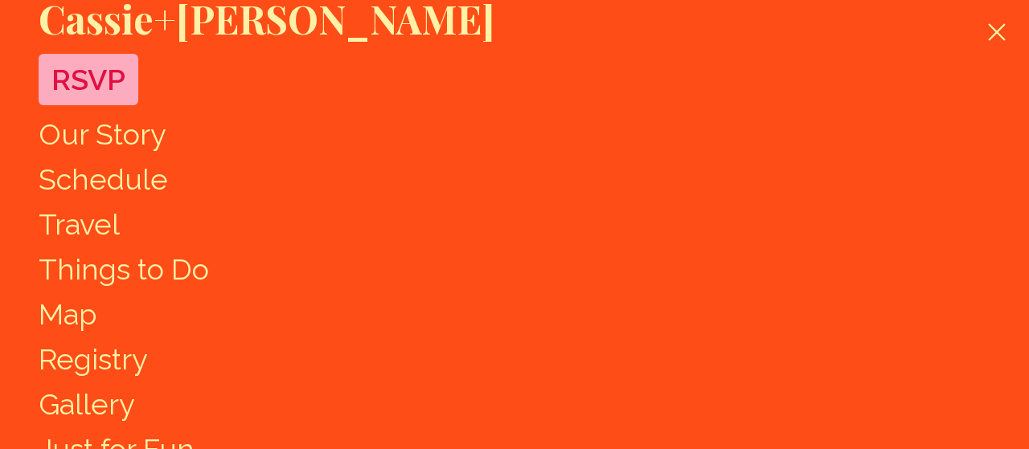
click at [120, 176] on link "Schedule" at bounding box center [103, 179] width 129 height 34
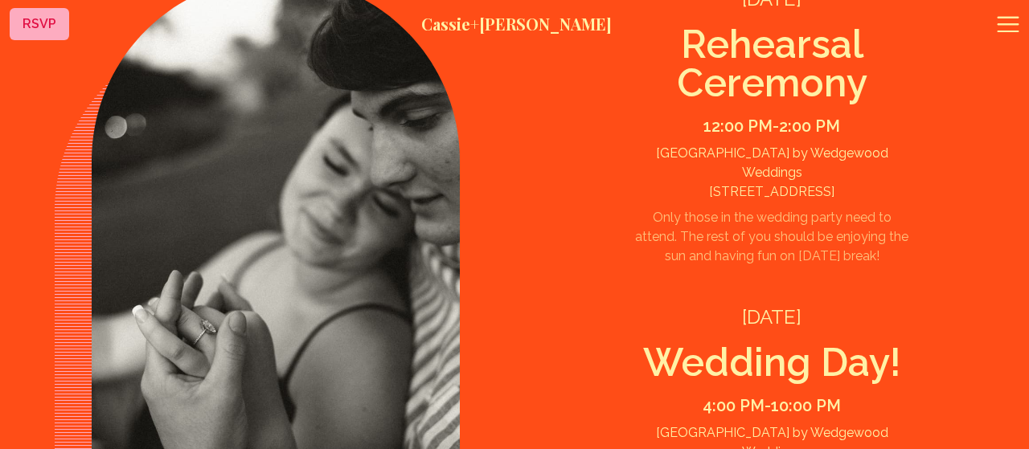
scroll to position [1883, 0]
click at [1011, 15] on icon at bounding box center [1008, 24] width 26 height 26
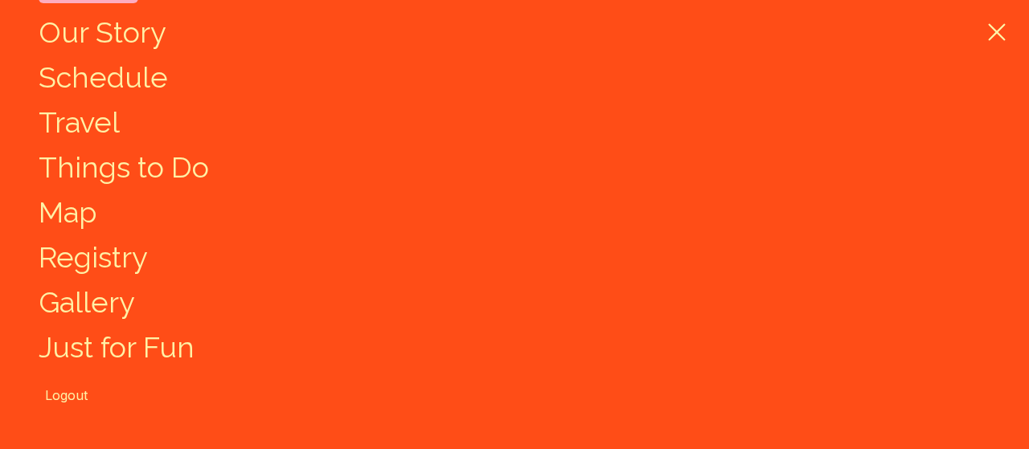
scroll to position [8, 0]
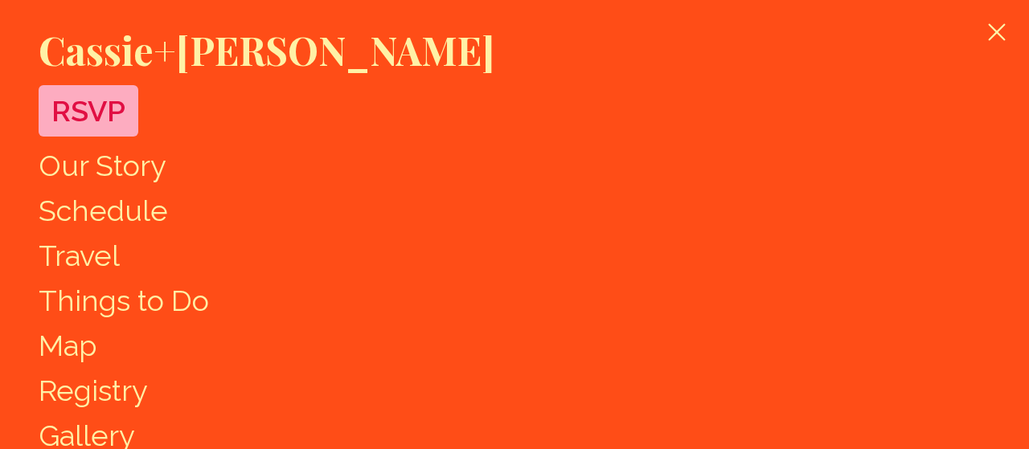
click at [123, 159] on link "Our Story" at bounding box center [103, 166] width 128 height 34
